Goal: Task Accomplishment & Management: Complete application form

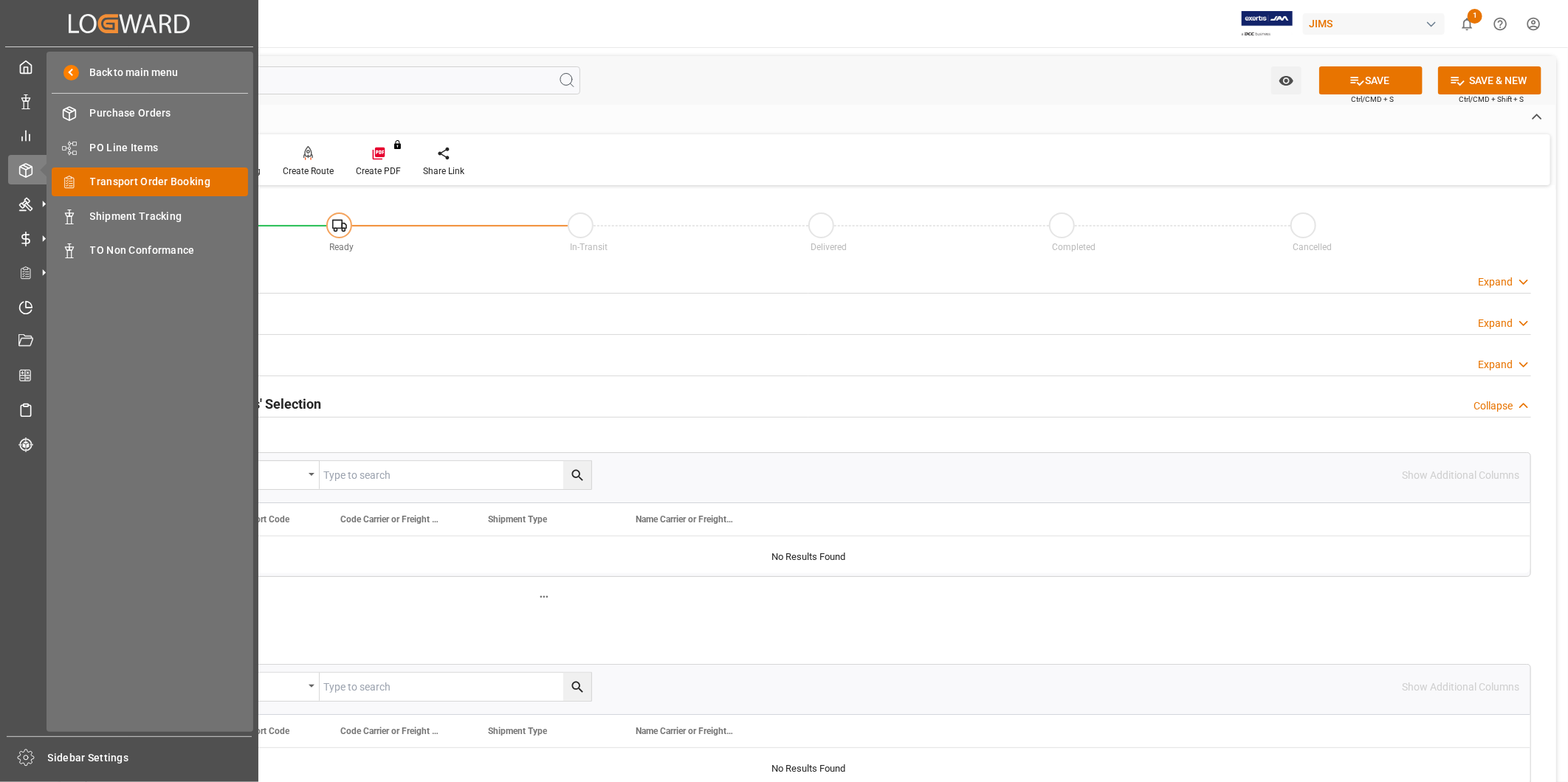
click at [129, 181] on span "Transport Order Booking" at bounding box center [169, 182] width 159 height 16
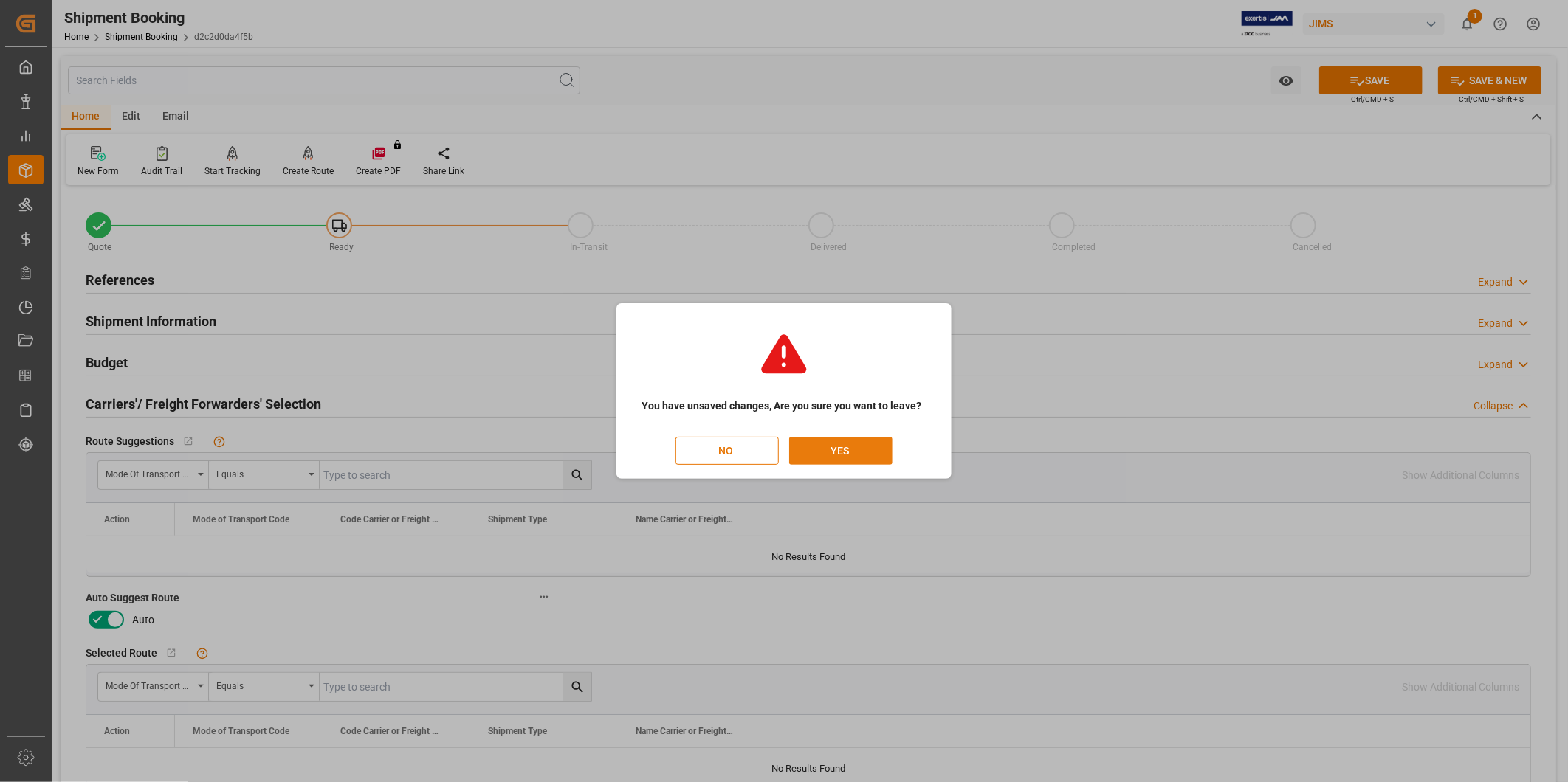
click at [811, 446] on button "YES" at bounding box center [840, 451] width 103 height 28
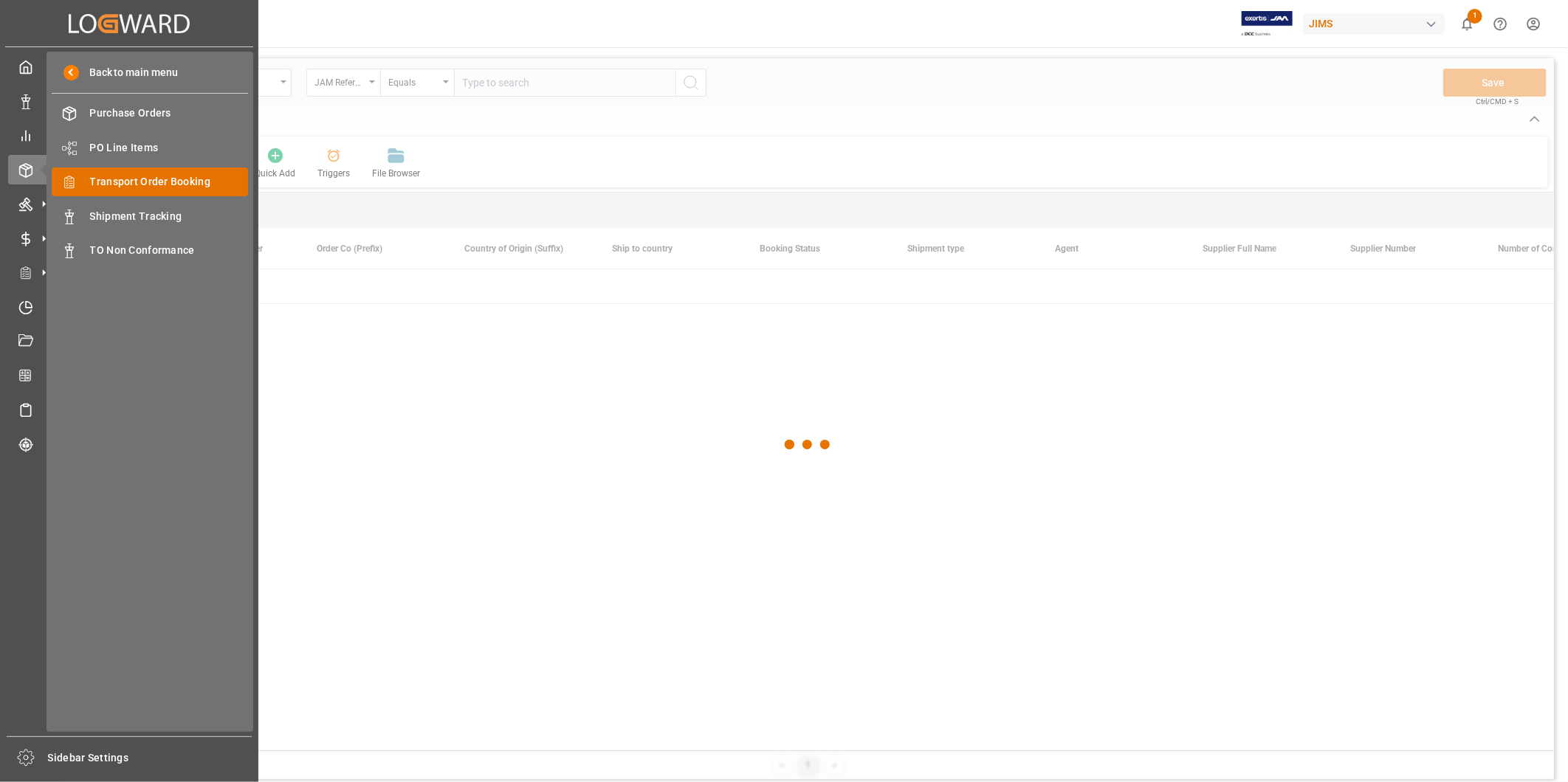
click at [149, 174] on span "Transport Order Booking" at bounding box center [169, 182] width 159 height 16
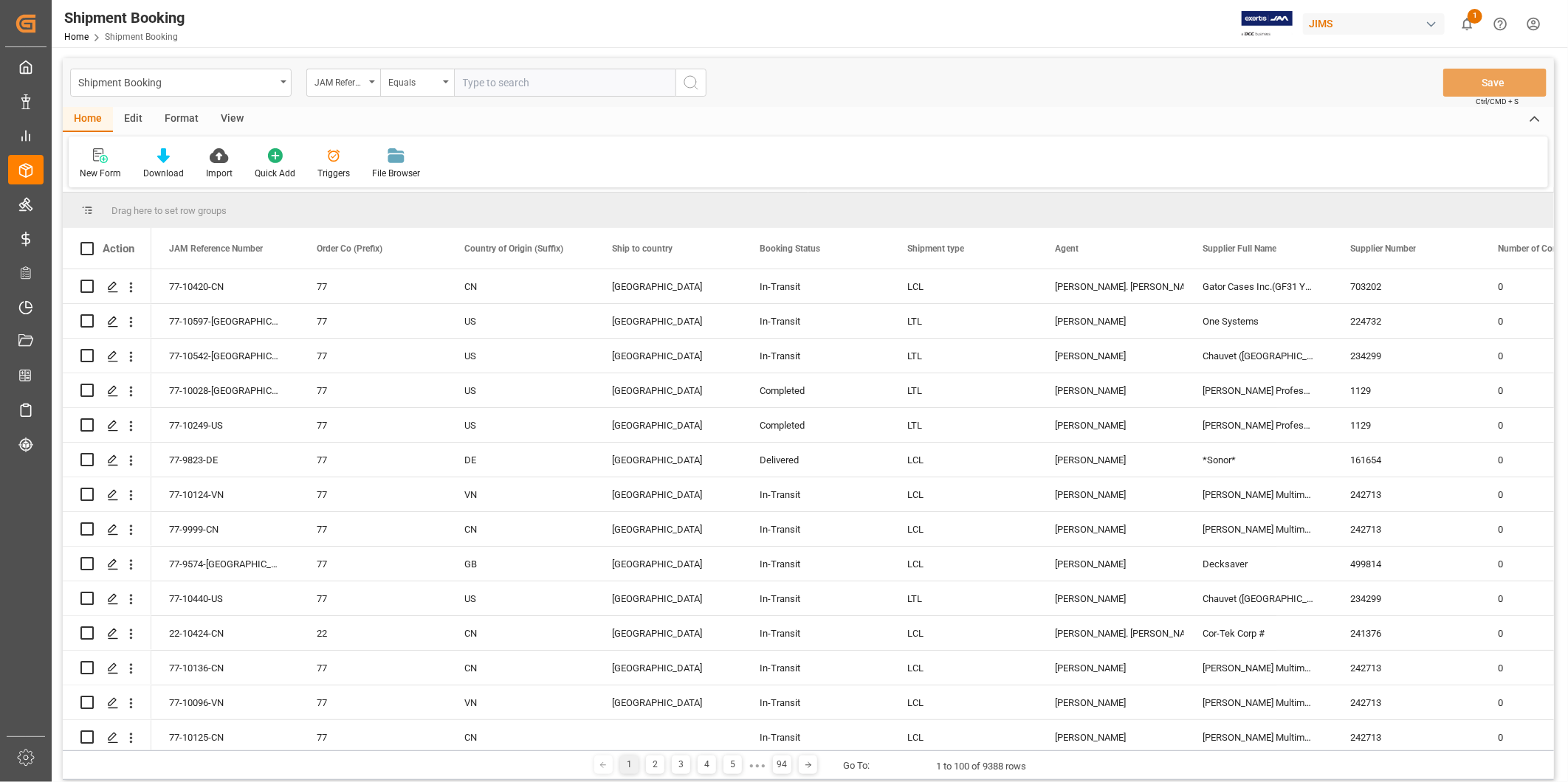
click at [606, 79] on input "text" at bounding box center [564, 82] width 221 height 28
click at [108, 161] on div at bounding box center [100, 156] width 42 height 16
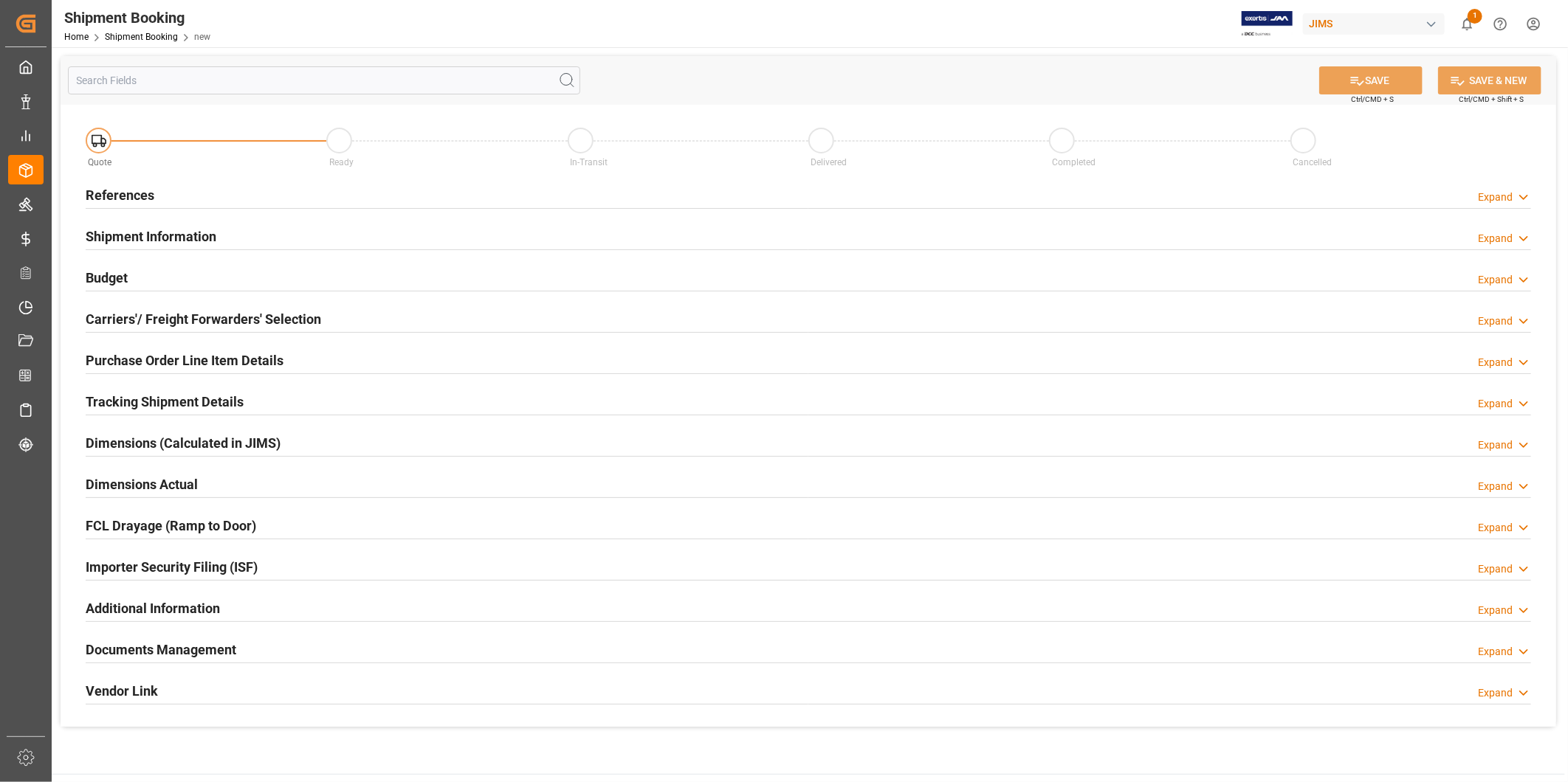
click at [1513, 196] on div "Expand" at bounding box center [1505, 197] width 54 height 16
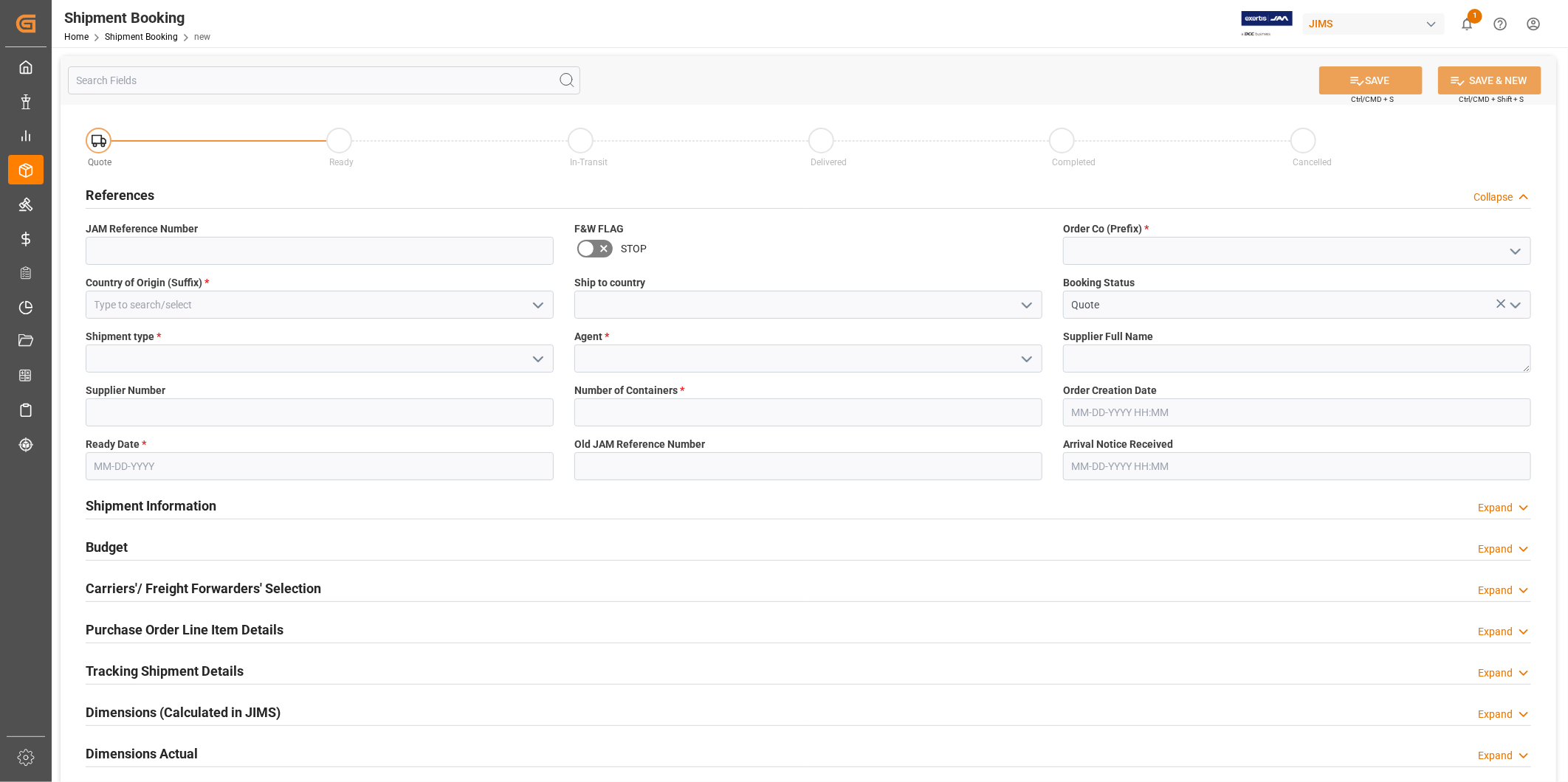
click at [1514, 250] on icon "open menu" at bounding box center [1515, 252] width 18 height 18
click at [1407, 281] on div "22" at bounding box center [1296, 284] width 467 height 34
type input "22"
click at [537, 311] on icon "open menu" at bounding box center [538, 305] width 18 height 18
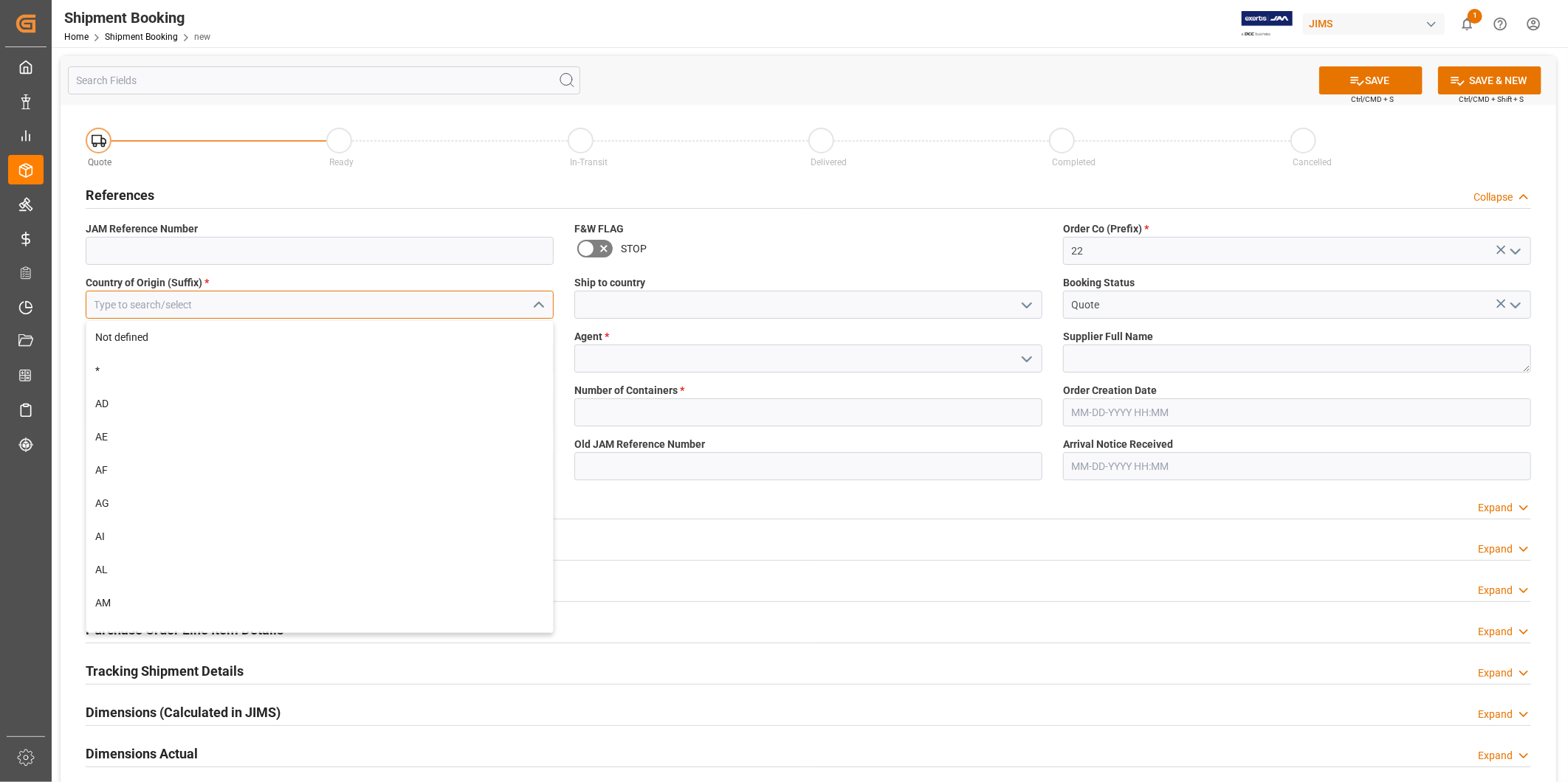
click at [407, 311] on input at bounding box center [319, 304] width 468 height 28
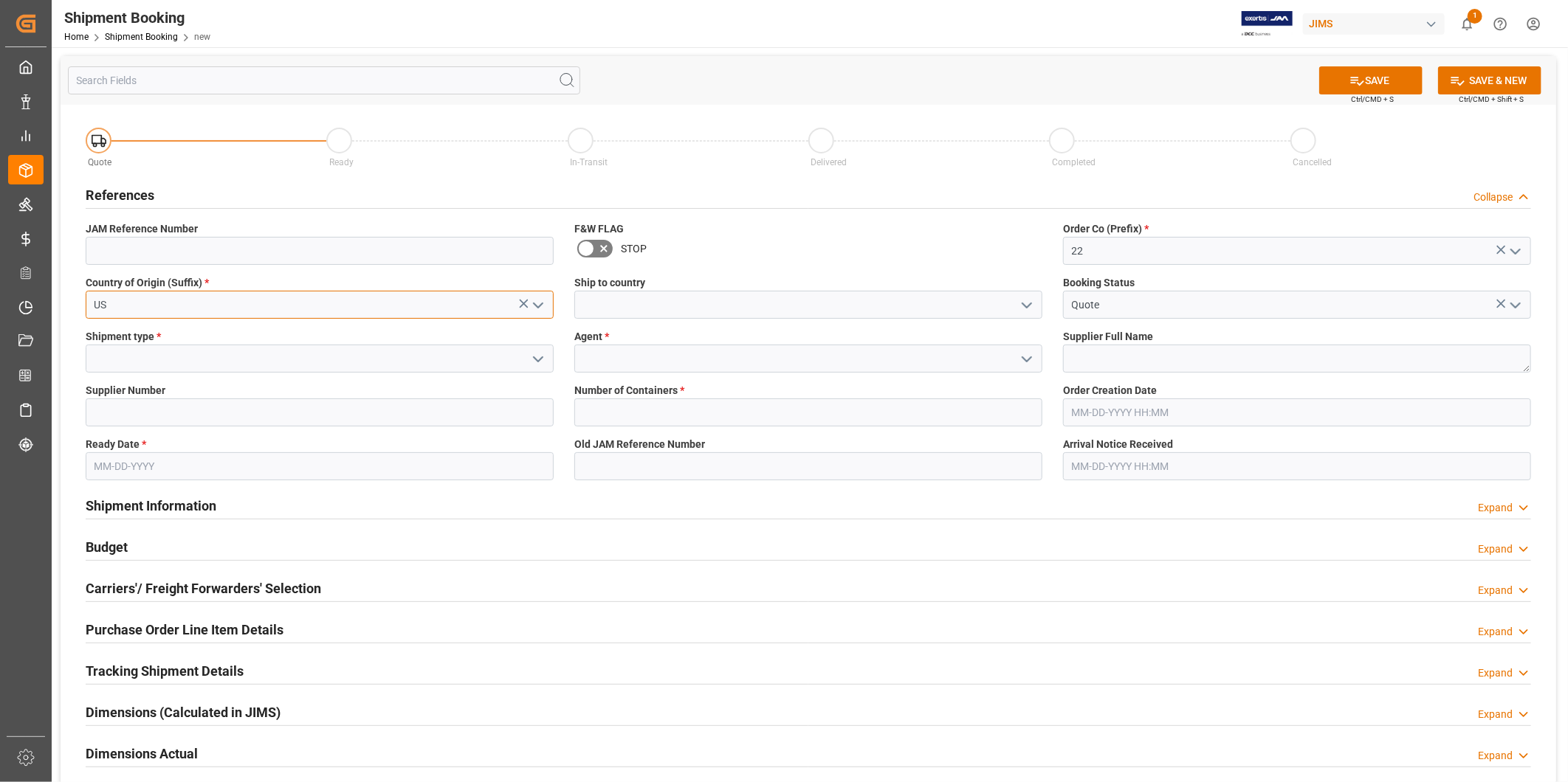
type input "US"
click at [696, 289] on label "Ship to country" at bounding box center [808, 283] width 468 height 16
click at [688, 296] on input at bounding box center [808, 304] width 468 height 28
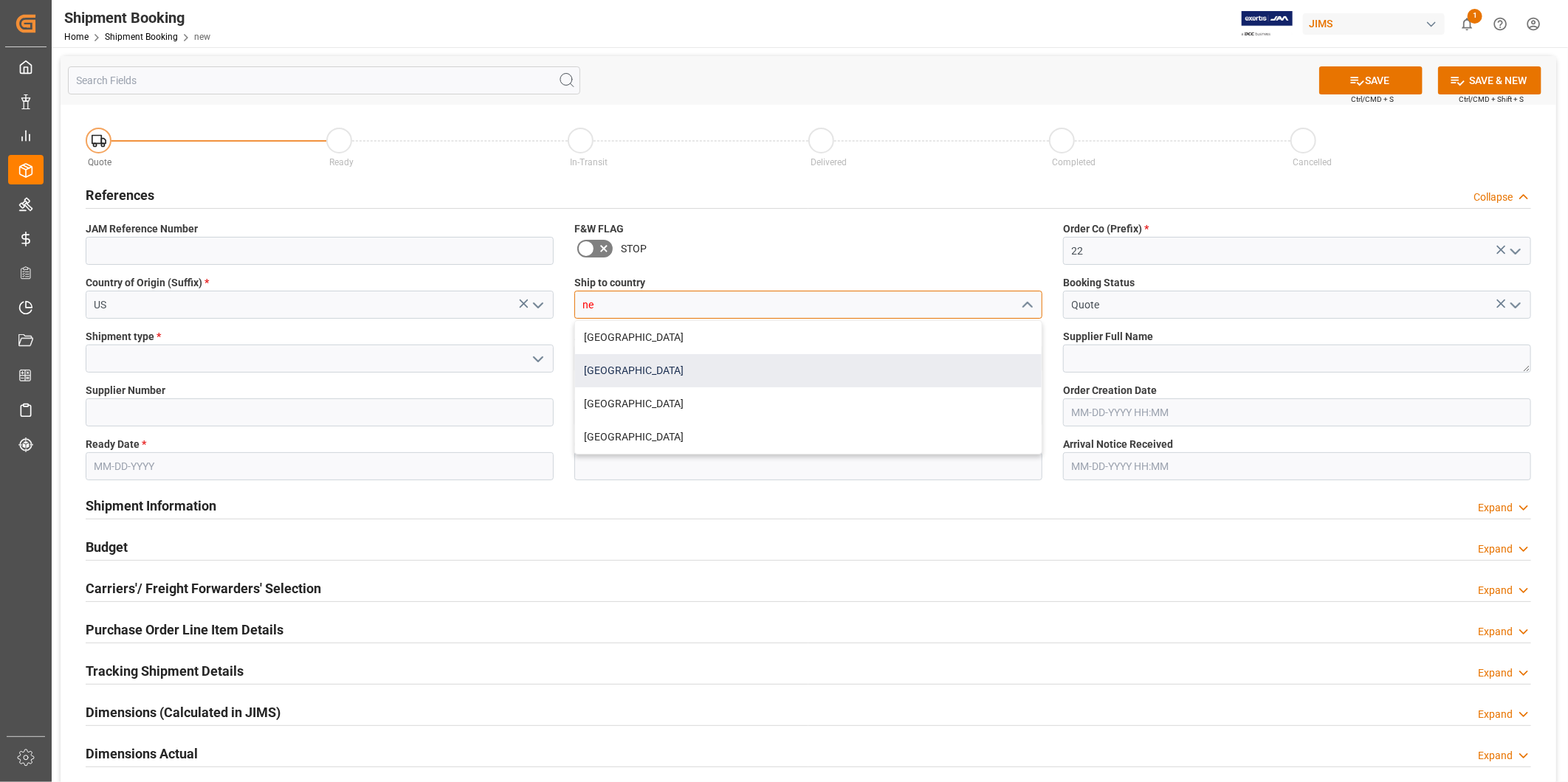
click at [646, 372] on div "[GEOGRAPHIC_DATA]" at bounding box center [808, 371] width 467 height 34
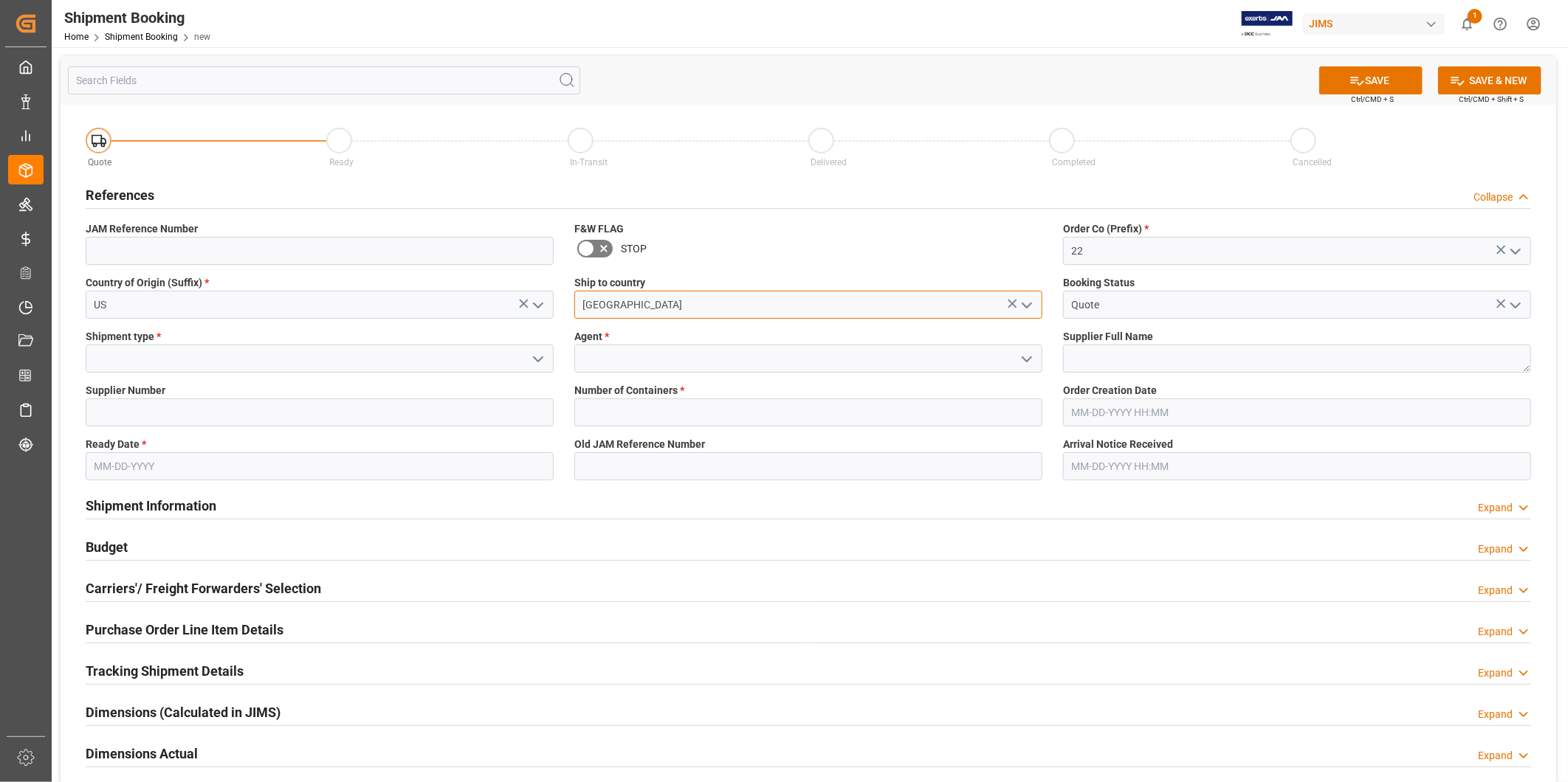
type input "[GEOGRAPHIC_DATA]"
click at [297, 347] on input at bounding box center [319, 359] width 468 height 28
click at [537, 348] on button "open menu" at bounding box center [537, 359] width 22 height 23
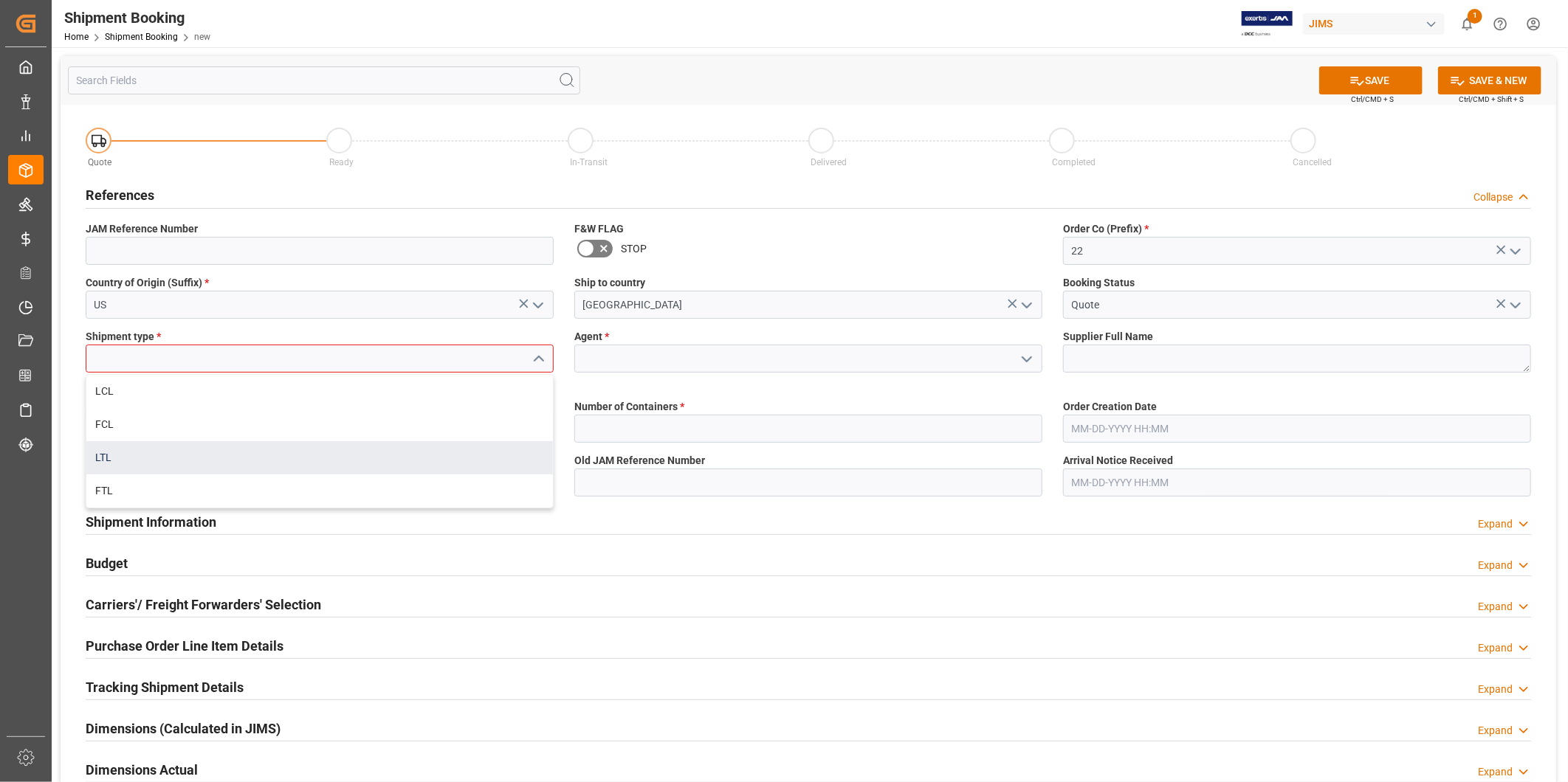
click at [426, 458] on div "LTL" at bounding box center [319, 458] width 467 height 34
type input "LTL"
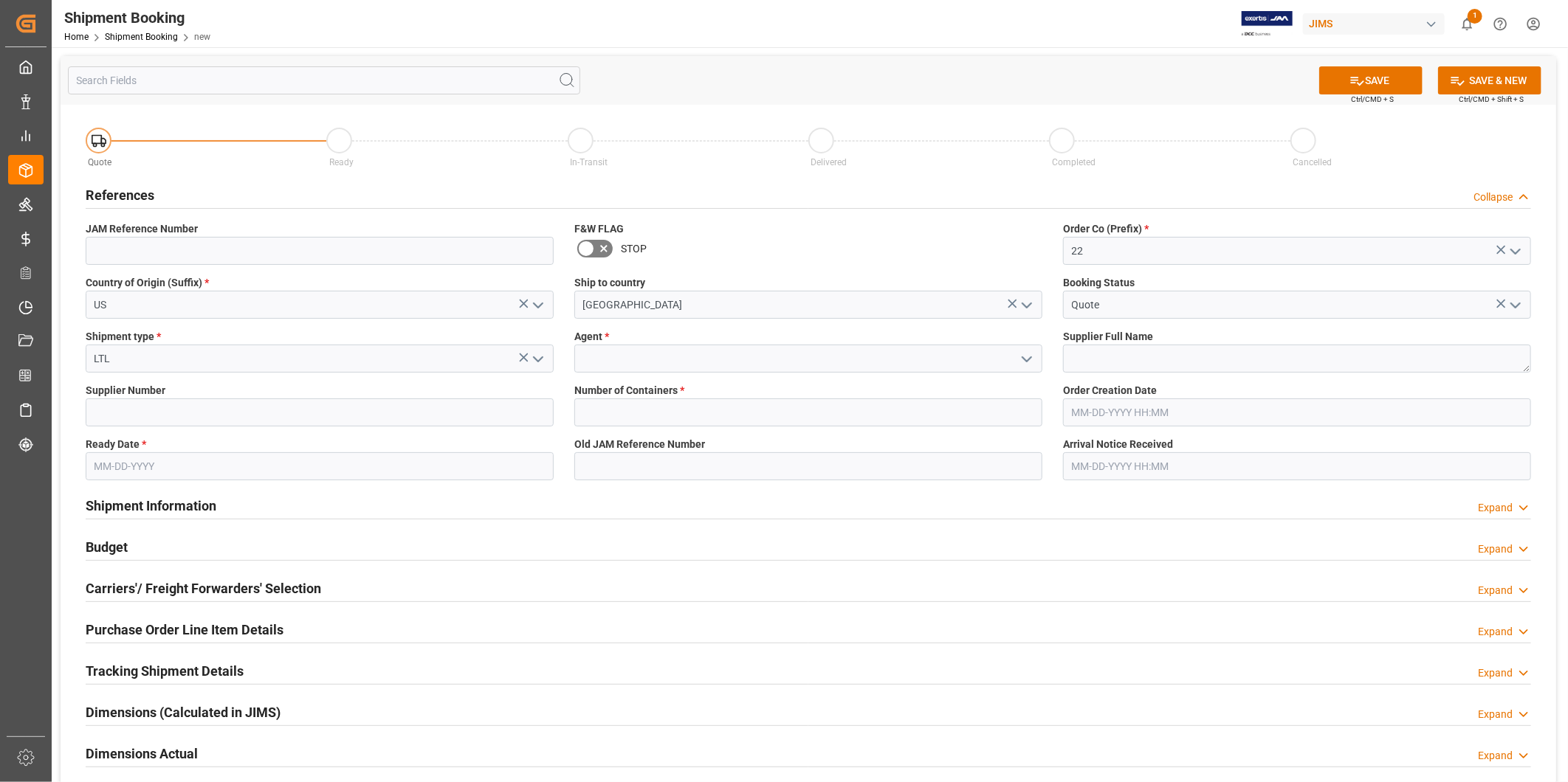
click at [1034, 358] on icon "open menu" at bounding box center [1027, 360] width 18 height 18
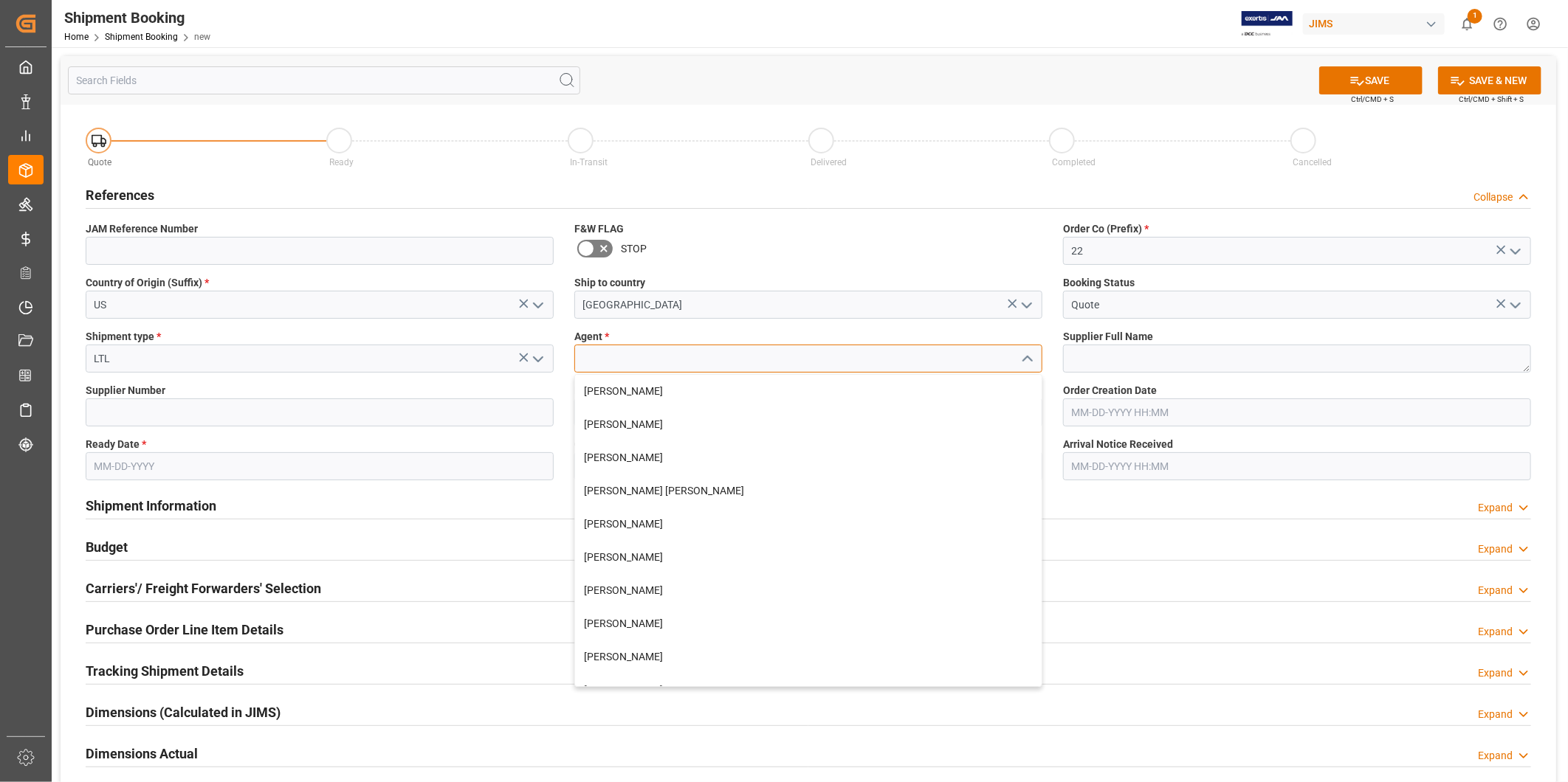
click at [889, 357] on input at bounding box center [808, 359] width 468 height 28
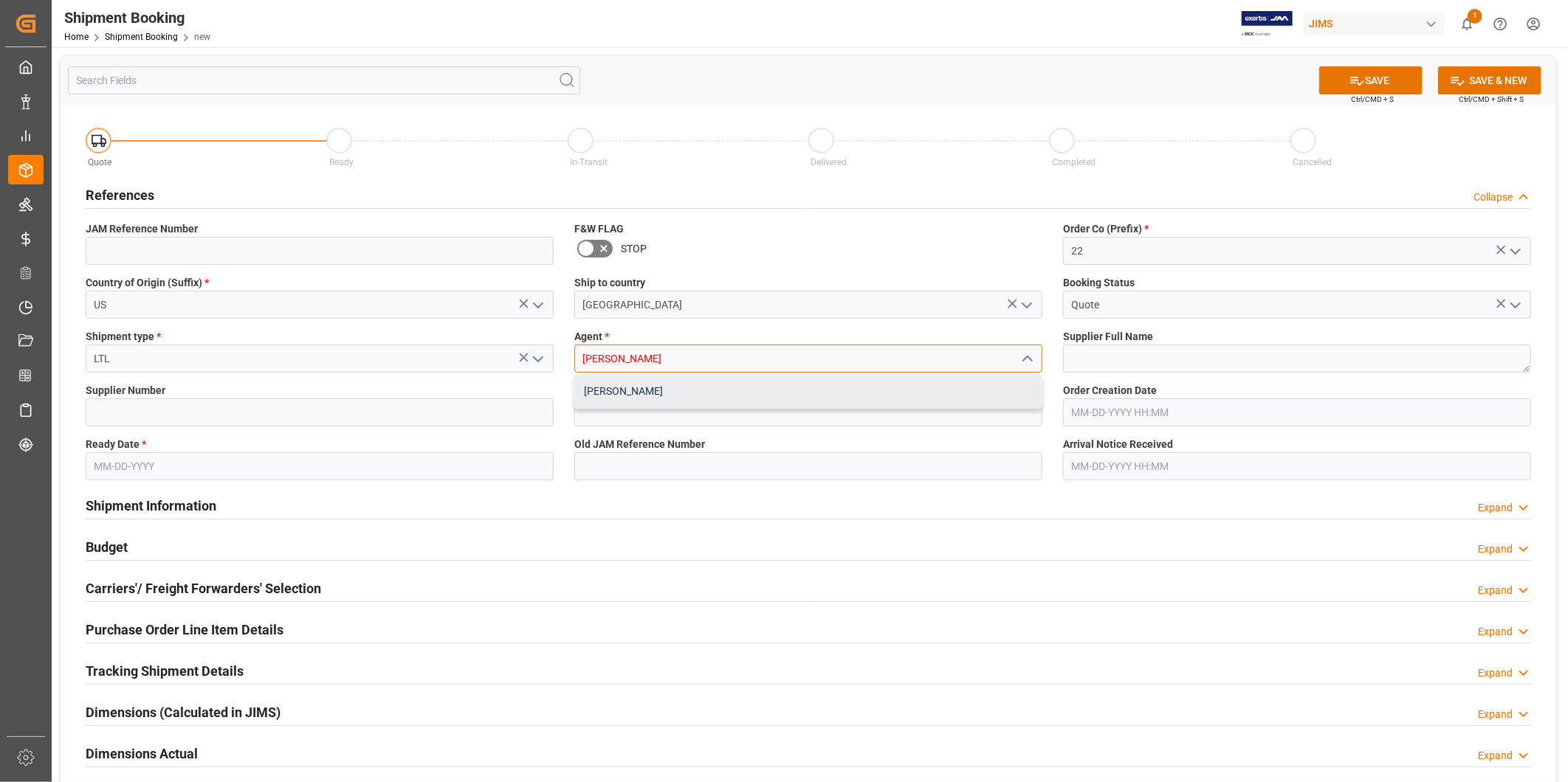
click at [880, 389] on div "[PERSON_NAME]" at bounding box center [808, 391] width 467 height 34
type input "[PERSON_NAME]"
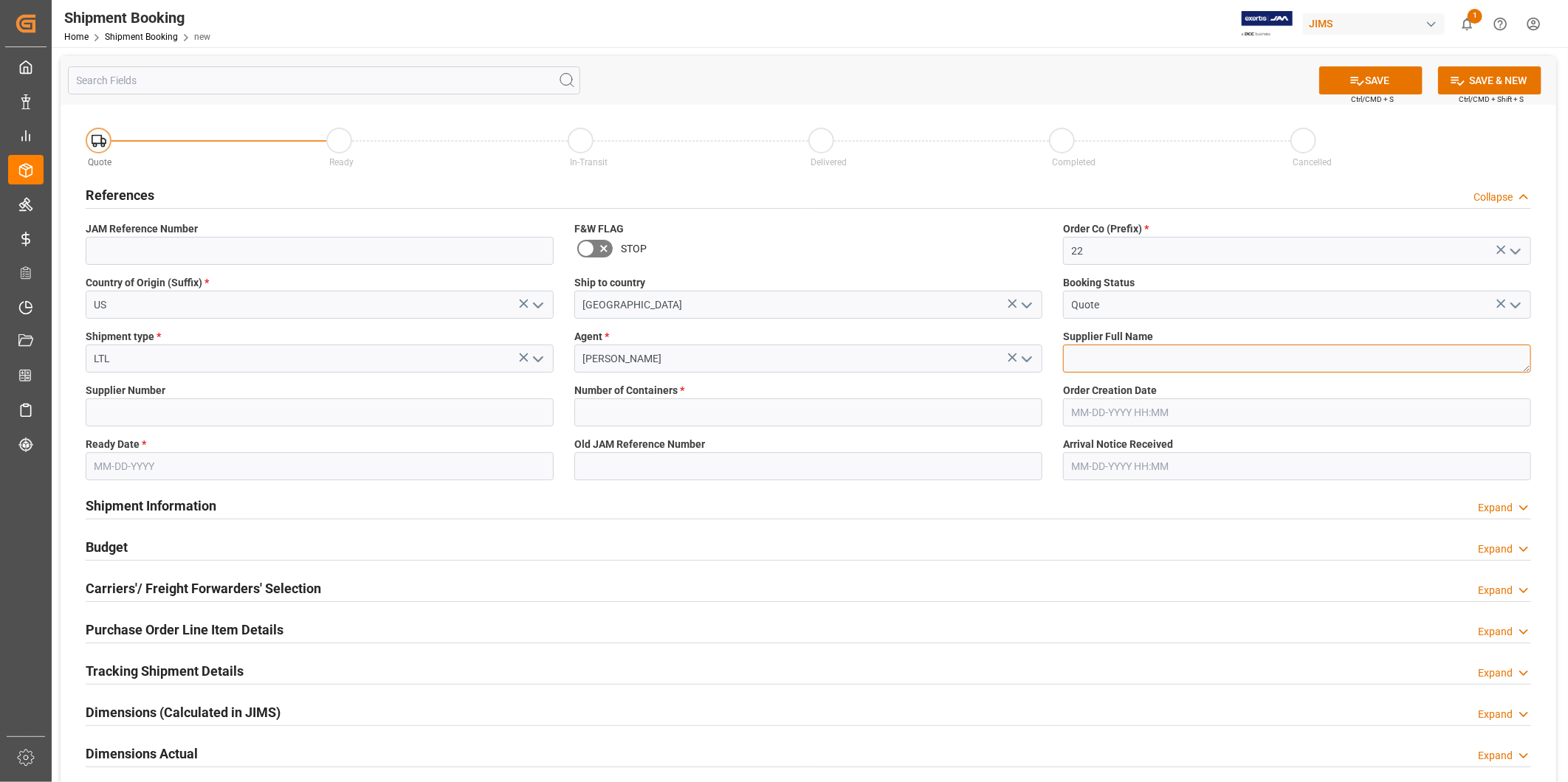
click at [1075, 357] on textarea at bounding box center [1296, 359] width 468 height 28
type textarea "Ashly"
click at [193, 408] on input at bounding box center [319, 412] width 468 height 28
type input "0"
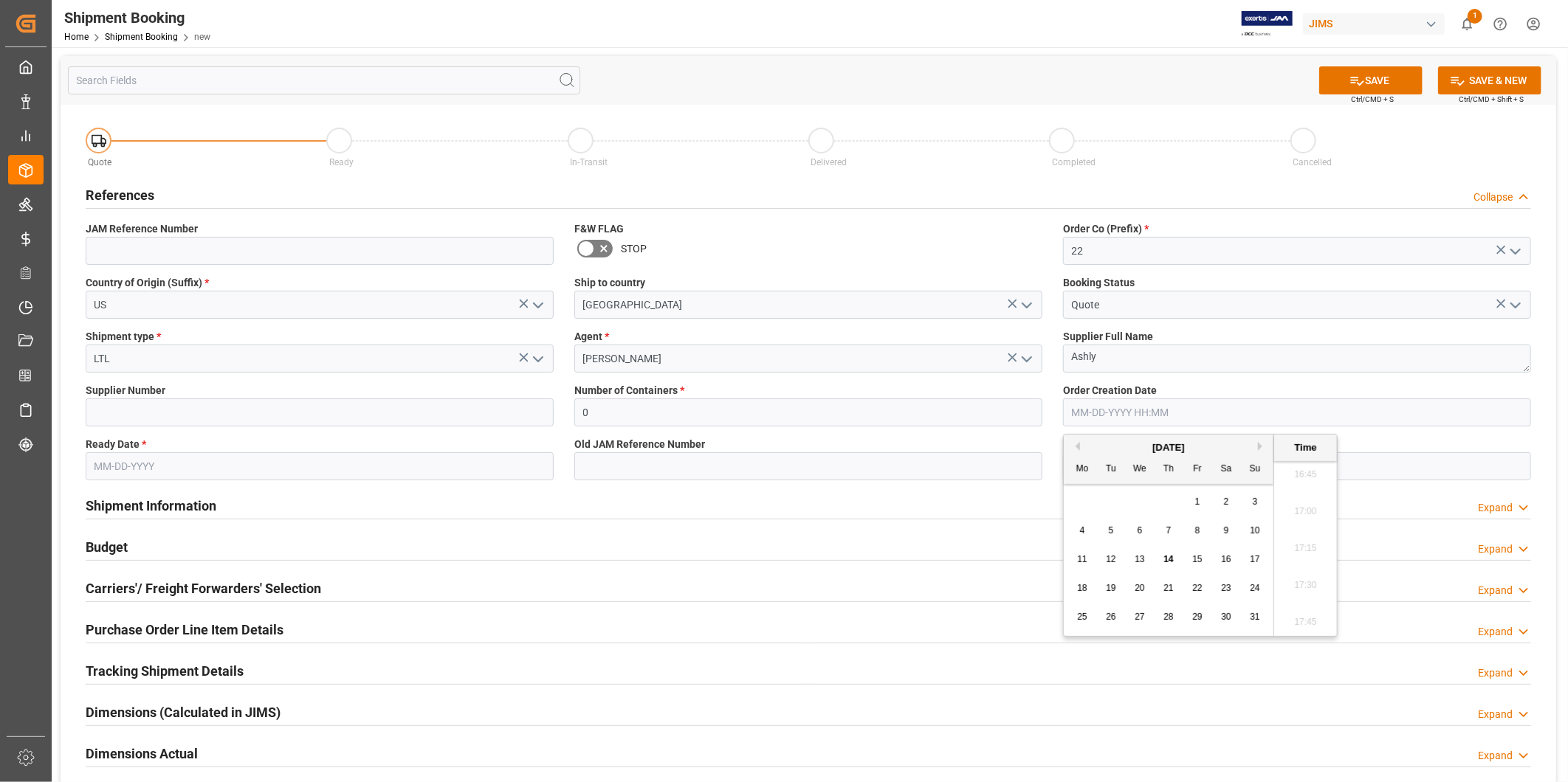
click at [157, 461] on input "text" at bounding box center [319, 467] width 468 height 28
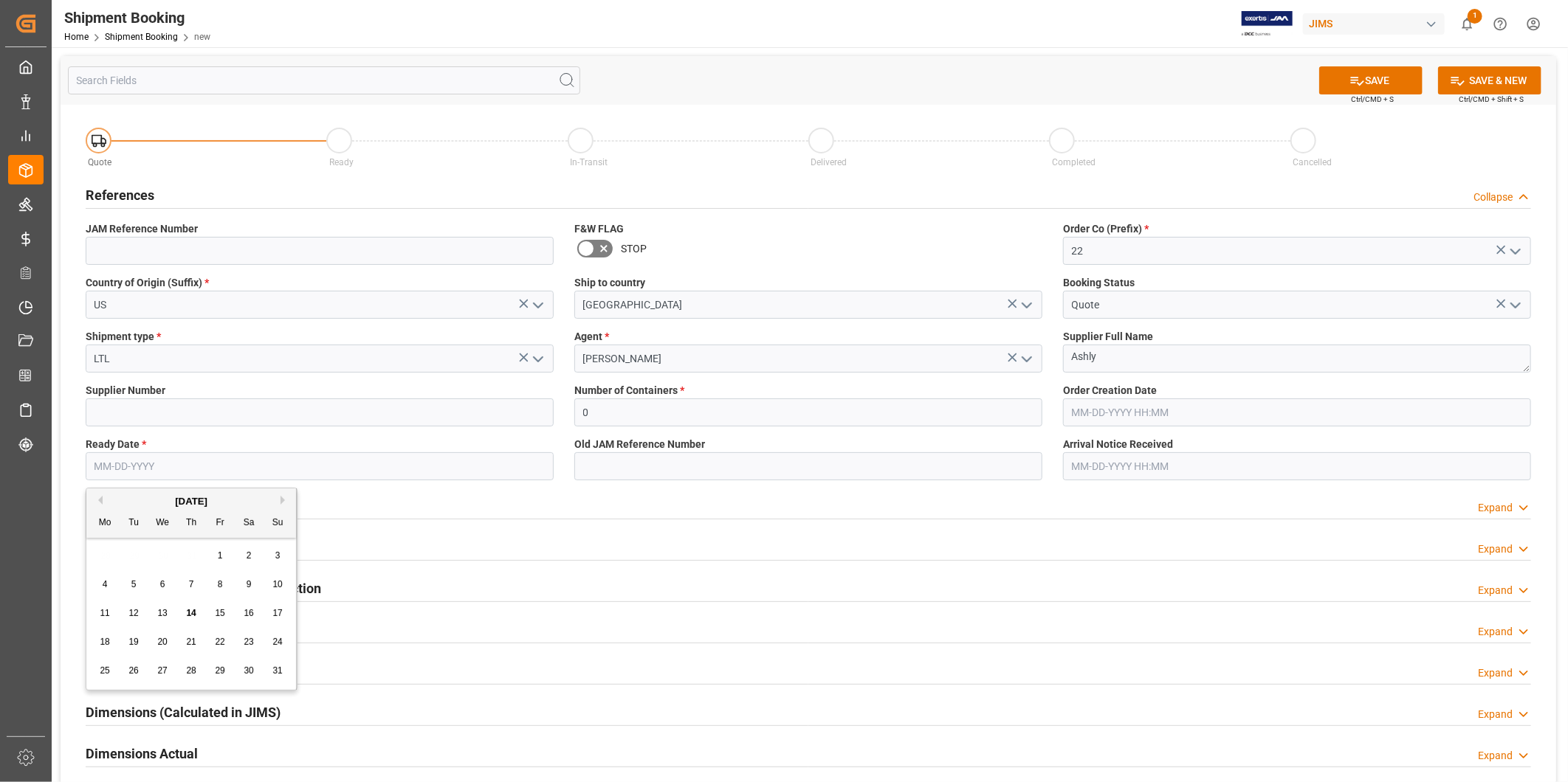
click at [161, 643] on span "20" at bounding box center [163, 642] width 10 height 10
type input "[DATE]"
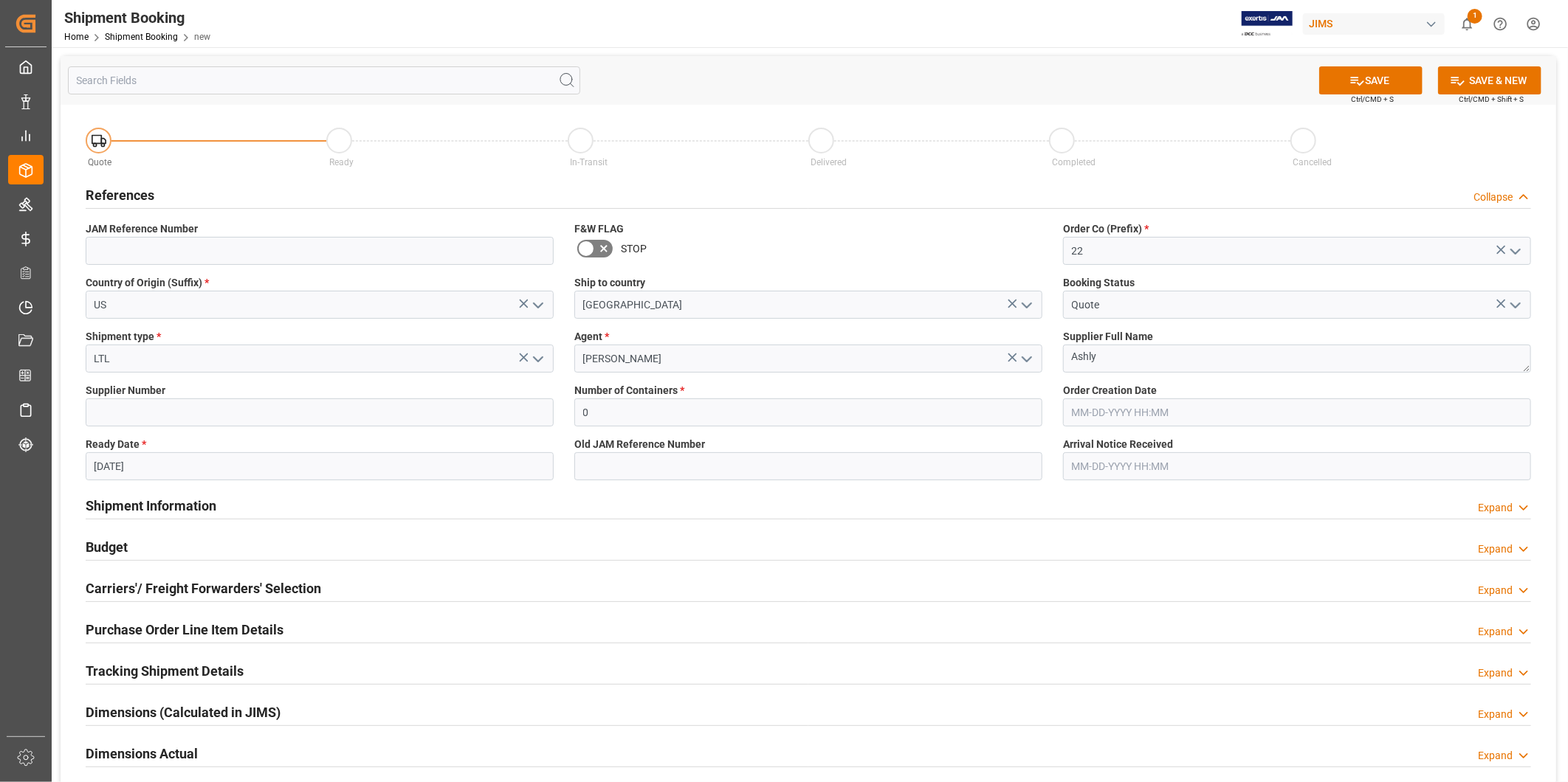
click at [733, 453] on div "Old JAM Reference Number" at bounding box center [808, 459] width 489 height 54
click at [1361, 89] on button "SAVE" at bounding box center [1371, 80] width 103 height 28
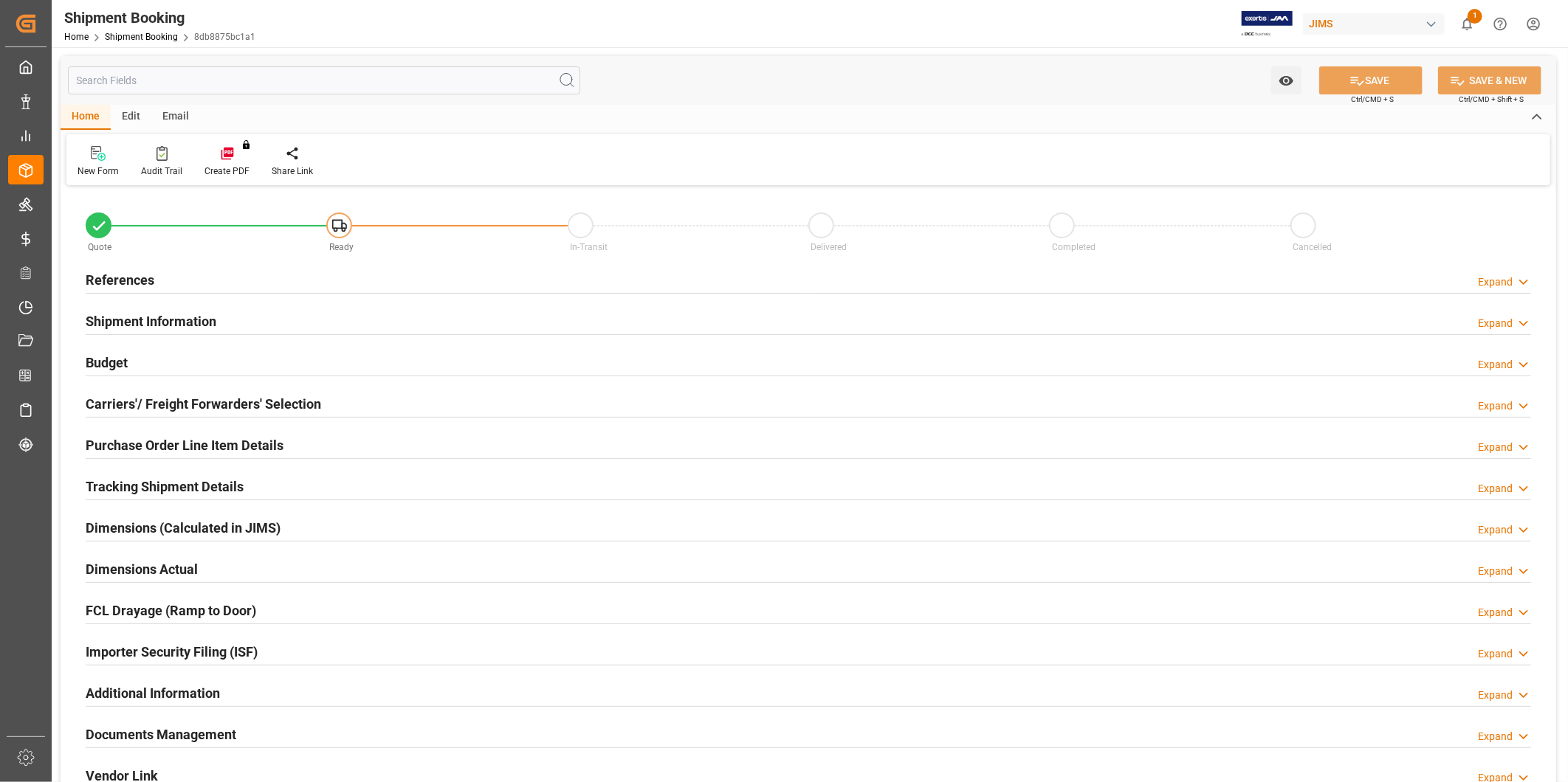
type input "0"
type input "[DATE]"
click at [1493, 282] on div "Expand" at bounding box center [1495, 282] width 35 height 16
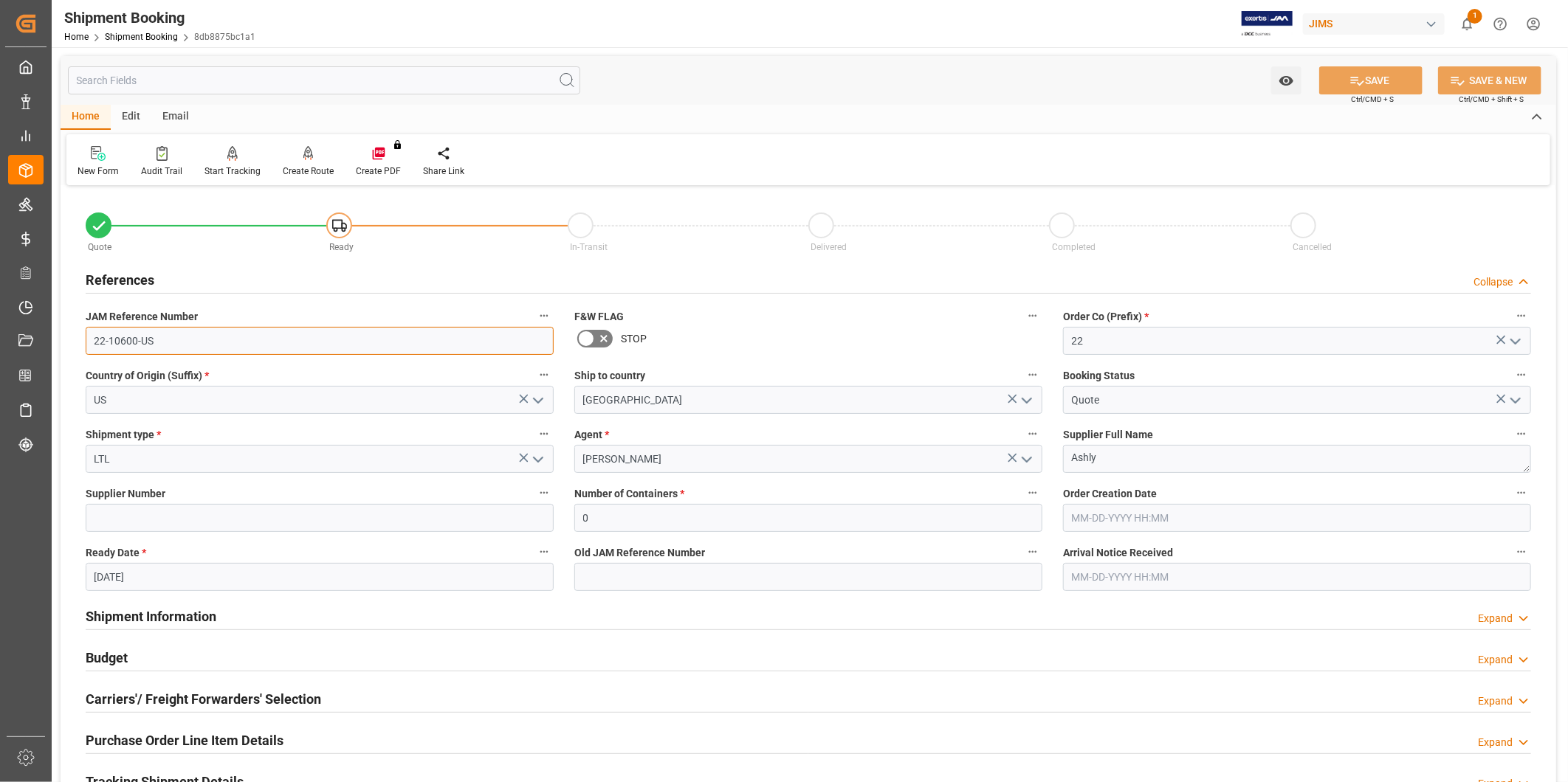
click at [237, 342] on input "22-10600-US" at bounding box center [319, 341] width 468 height 28
